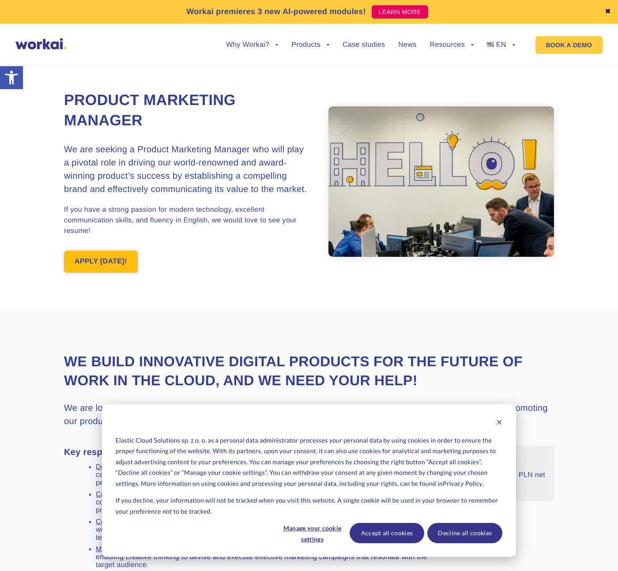
click at [116, 268] on link "APPLY [DATE]!" at bounding box center [101, 262] width 74 height 22
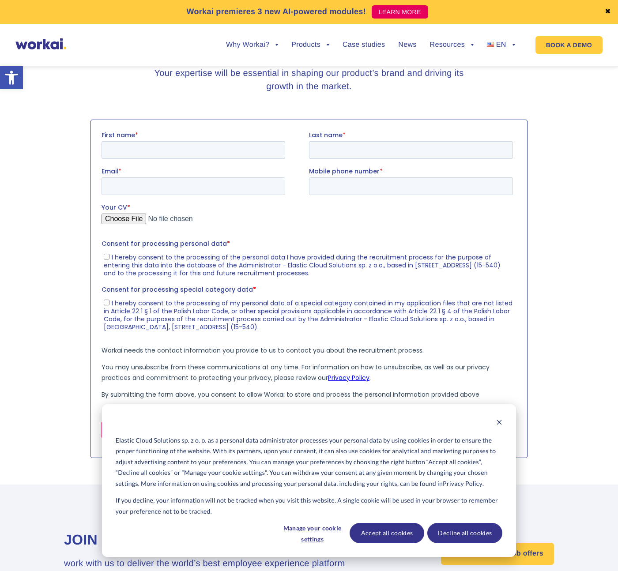
scroll to position [1166, 0]
click at [171, 159] on fieldset "First name * Last name *" at bounding box center [308, 148] width 415 height 36
click at [173, 151] on input "First name *" at bounding box center [192, 149] width 183 height 18
type input "[PERSON_NAME]"
click at [349, 137] on label "Last name *" at bounding box center [412, 134] width 207 height 9
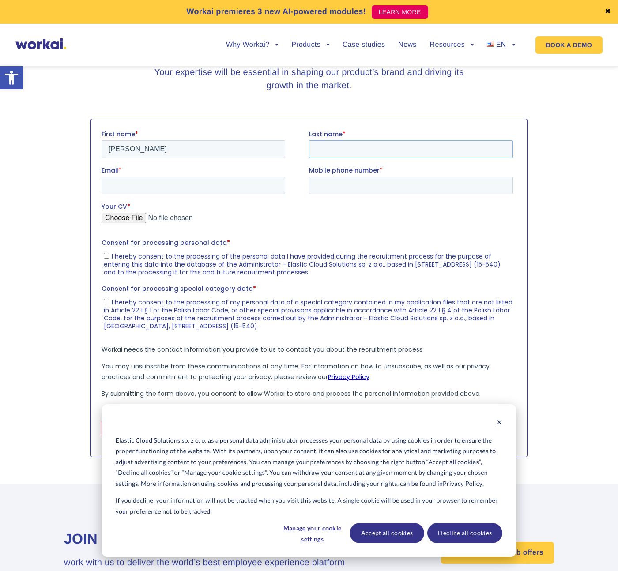
click at [349, 140] on input "Last name *" at bounding box center [411, 149] width 204 height 18
click at [347, 145] on input "Last name *" at bounding box center [411, 149] width 204 height 18
type input "[PERSON_NAME]"
drag, startPoint x: 451, startPoint y: 533, endPoint x: 198, endPoint y: 186, distance: 429.4
click at [451, 533] on button "Decline all cookies" at bounding box center [464, 533] width 75 height 20
